Goal: Task Accomplishment & Management: Manage account settings

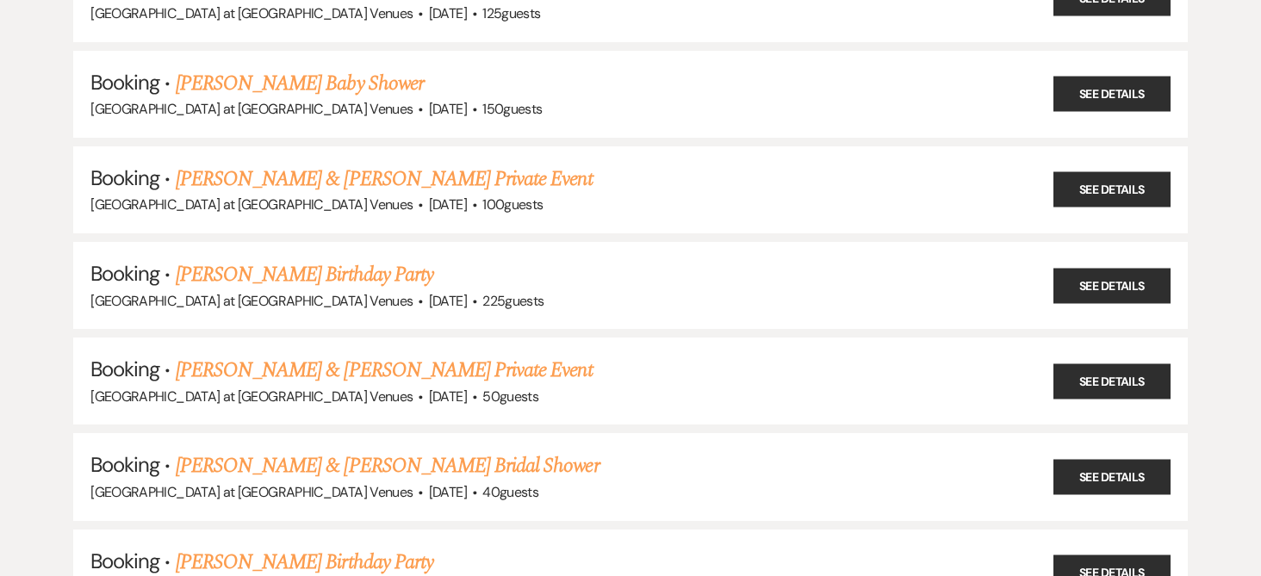
scroll to position [1033, 0]
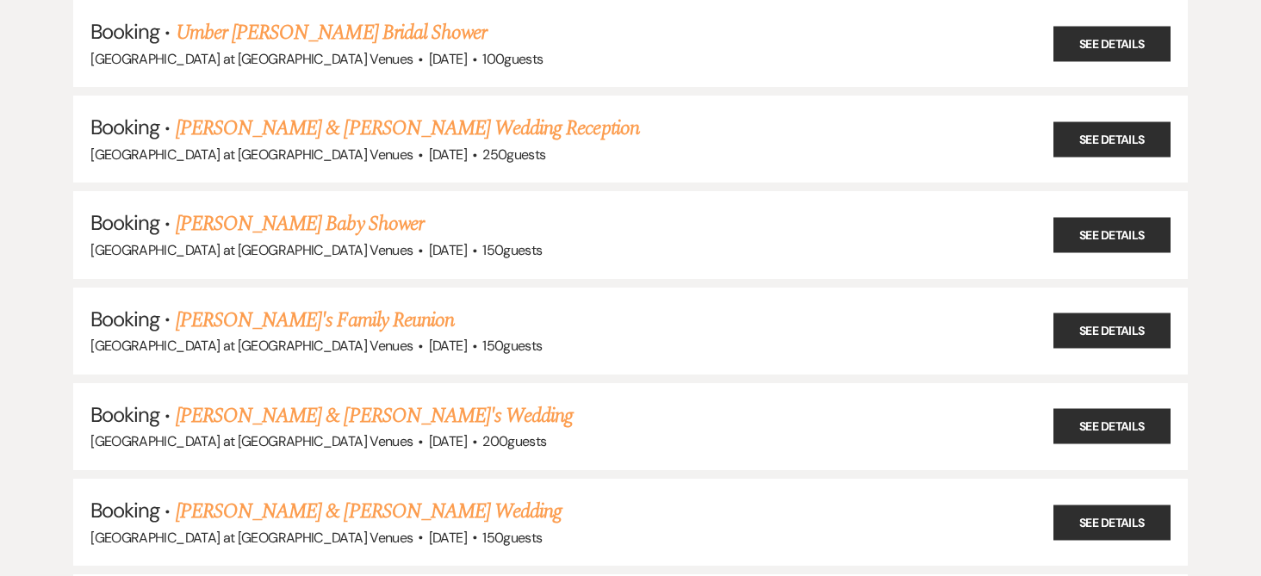
scroll to position [431, 0]
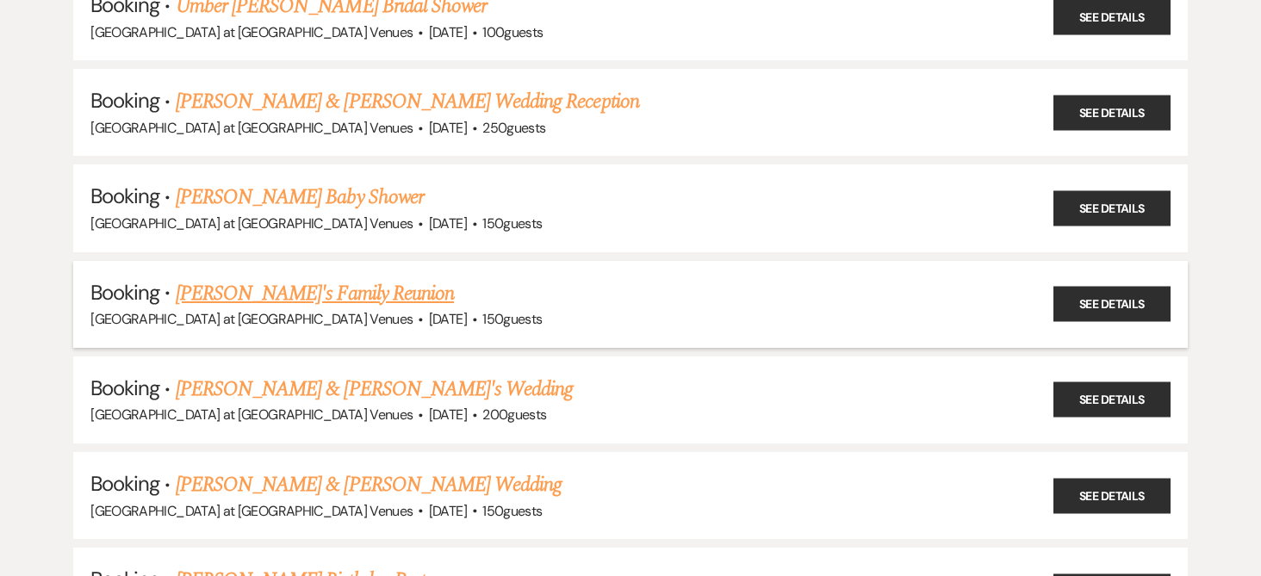
click at [273, 290] on link "[PERSON_NAME]'s Family Reunion" at bounding box center [315, 293] width 278 height 31
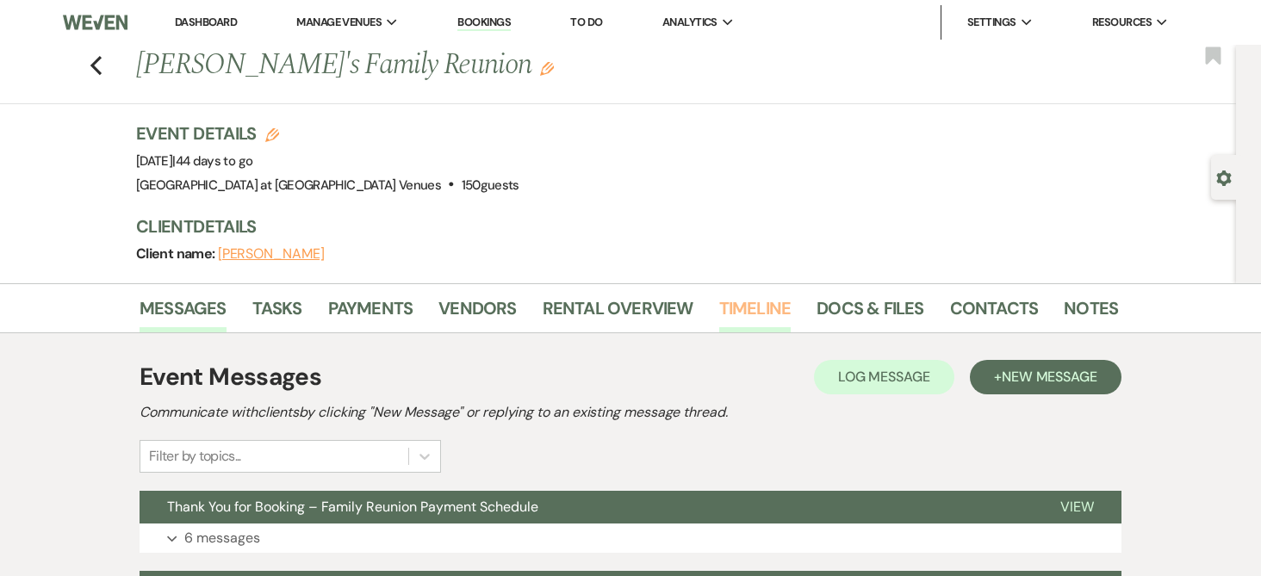
click at [746, 310] on link "Timeline" at bounding box center [755, 313] width 72 height 38
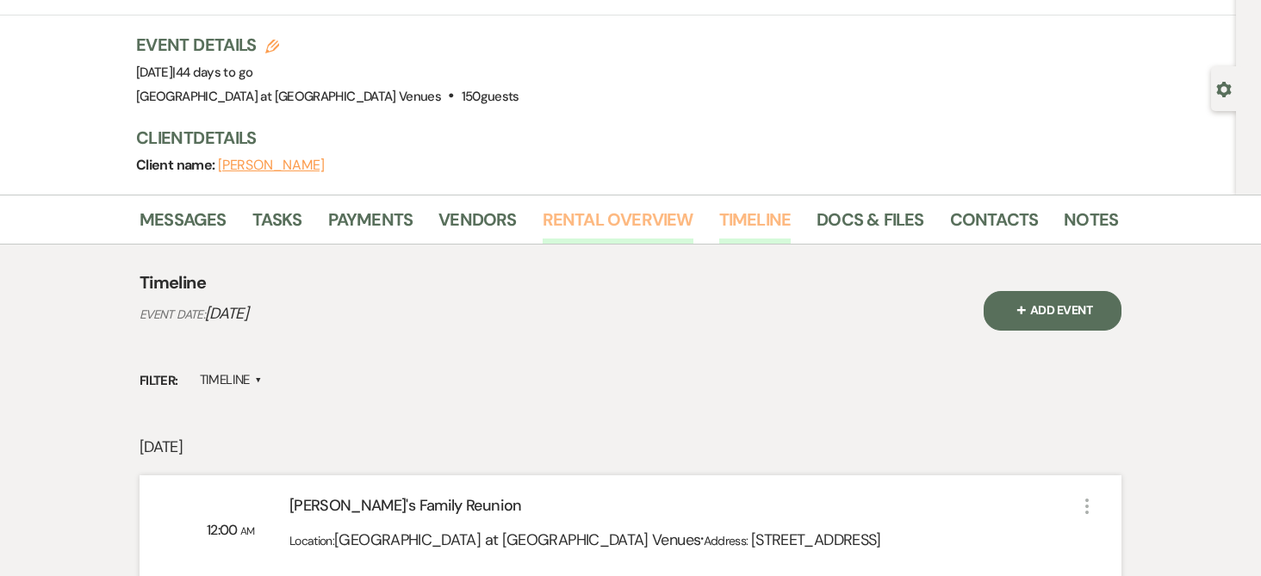
scroll to position [51, 0]
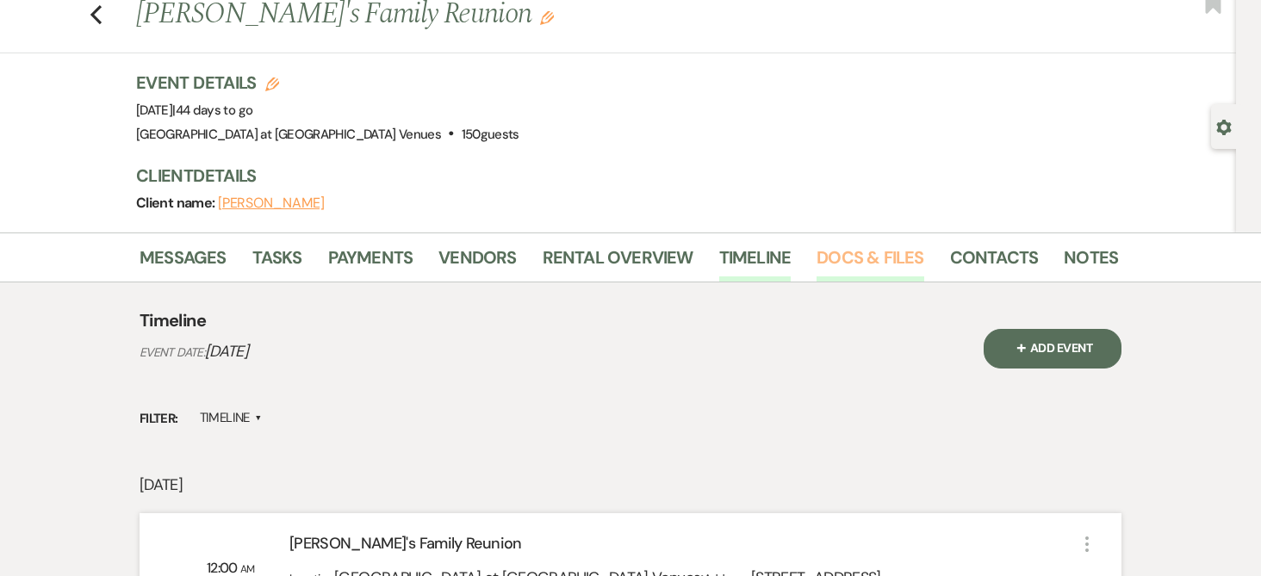
click at [842, 264] on link "Docs & Files" at bounding box center [869, 263] width 107 height 38
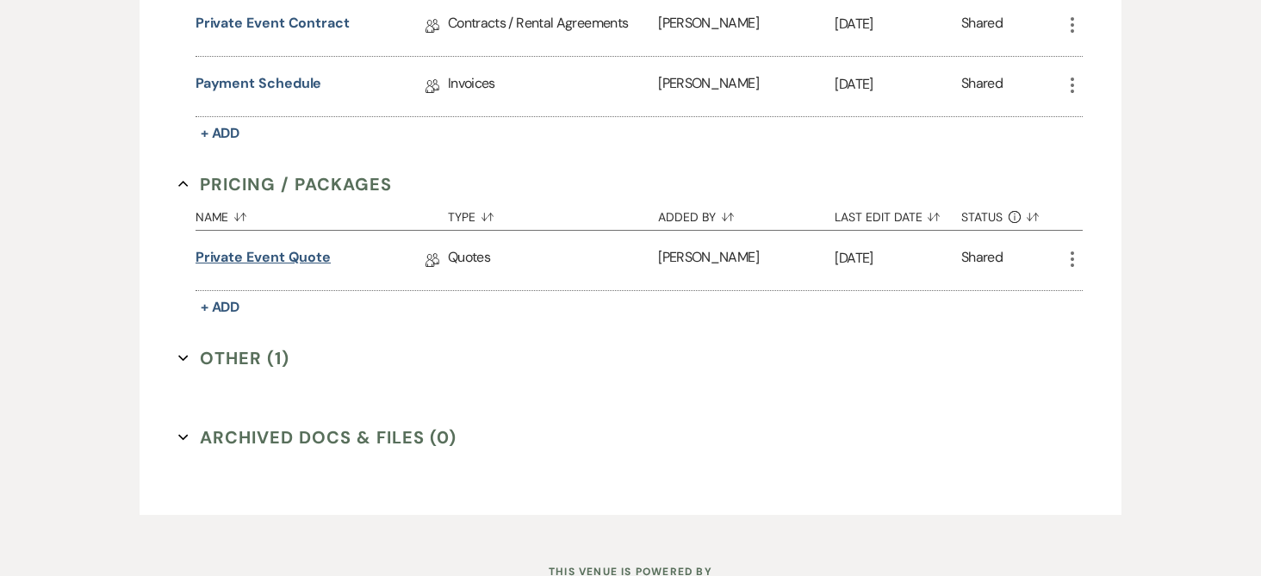
scroll to position [567, 0]
click at [264, 239] on div "Private Event Quote Collab Doc" at bounding box center [321, 259] width 252 height 59
click at [260, 252] on link "Private Event Quote" at bounding box center [262, 259] width 135 height 27
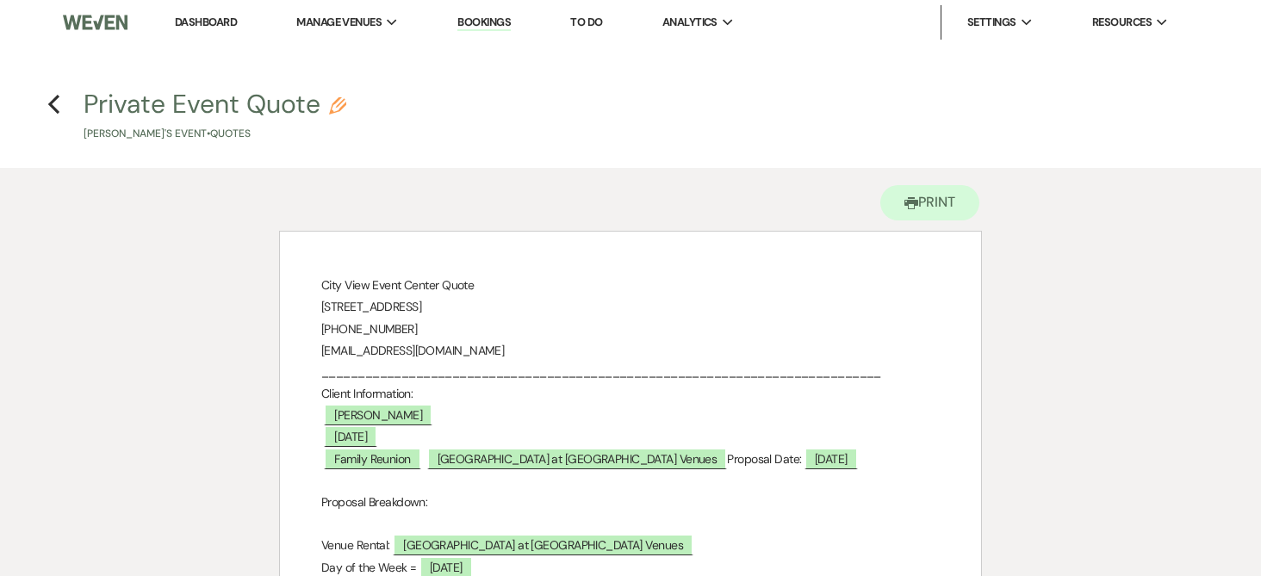
click at [484, 22] on link "Bookings" at bounding box center [483, 23] width 53 height 16
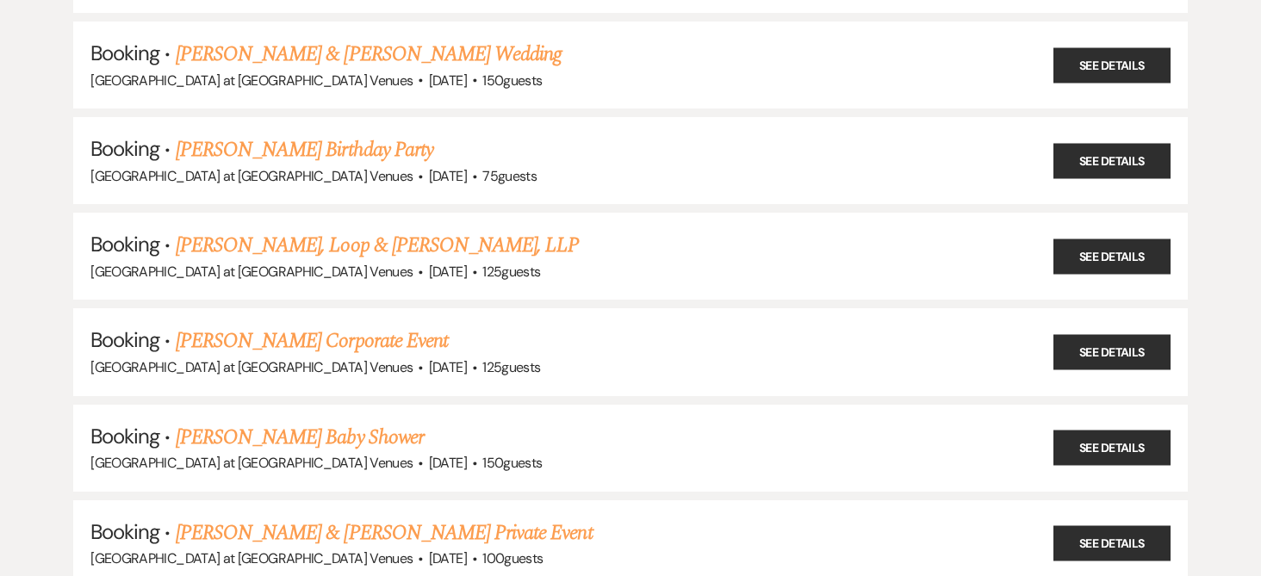
scroll to position [775, 0]
